Goal: Task Accomplishment & Management: Manage account settings

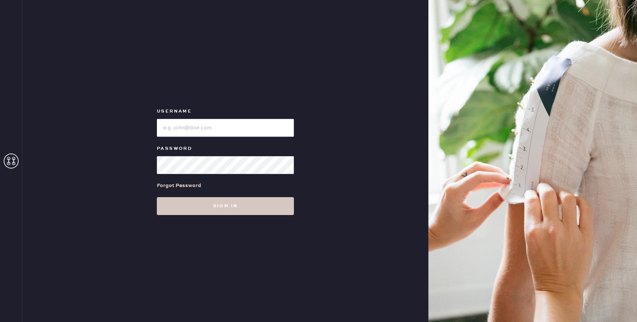
click at [15, 164] on icon at bounding box center [11, 160] width 15 height 15
click at [451, 97] on img at bounding box center [532, 161] width 209 height 322
click at [241, 127] on input "loginName" at bounding box center [225, 128] width 137 height 18
click at [190, 11] on div "Username Password Forgot Password Sign in" at bounding box center [225, 161] width 406 height 322
